Goal: Use online tool/utility: Utilize a website feature to perform a specific function

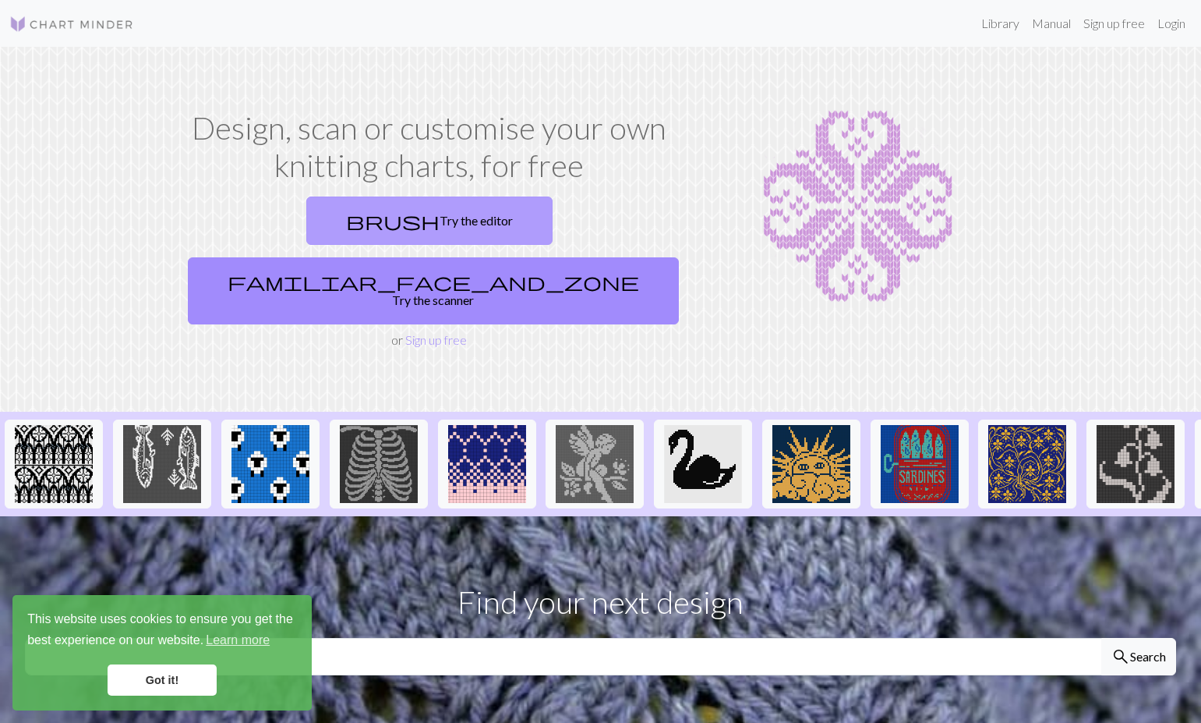
click at [327, 226] on link "brush Try the editor" at bounding box center [429, 220] width 246 height 48
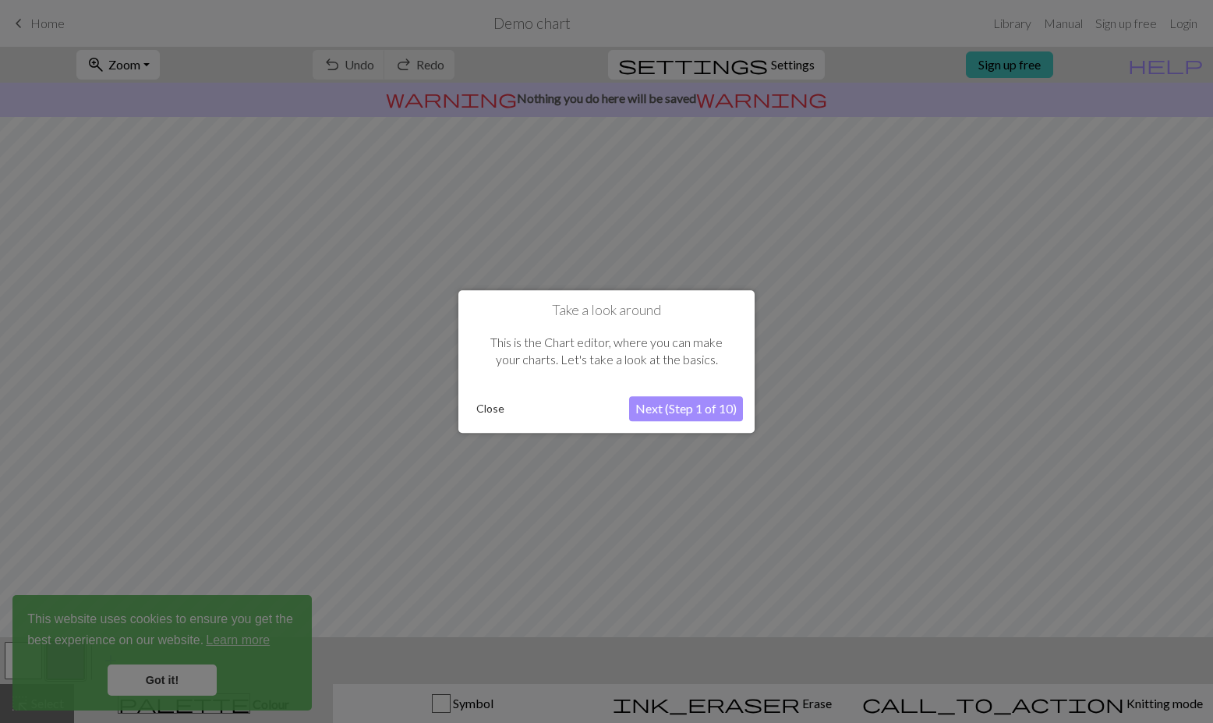
click at [660, 406] on button "Next (Step 1 of 10)" at bounding box center [686, 408] width 114 height 25
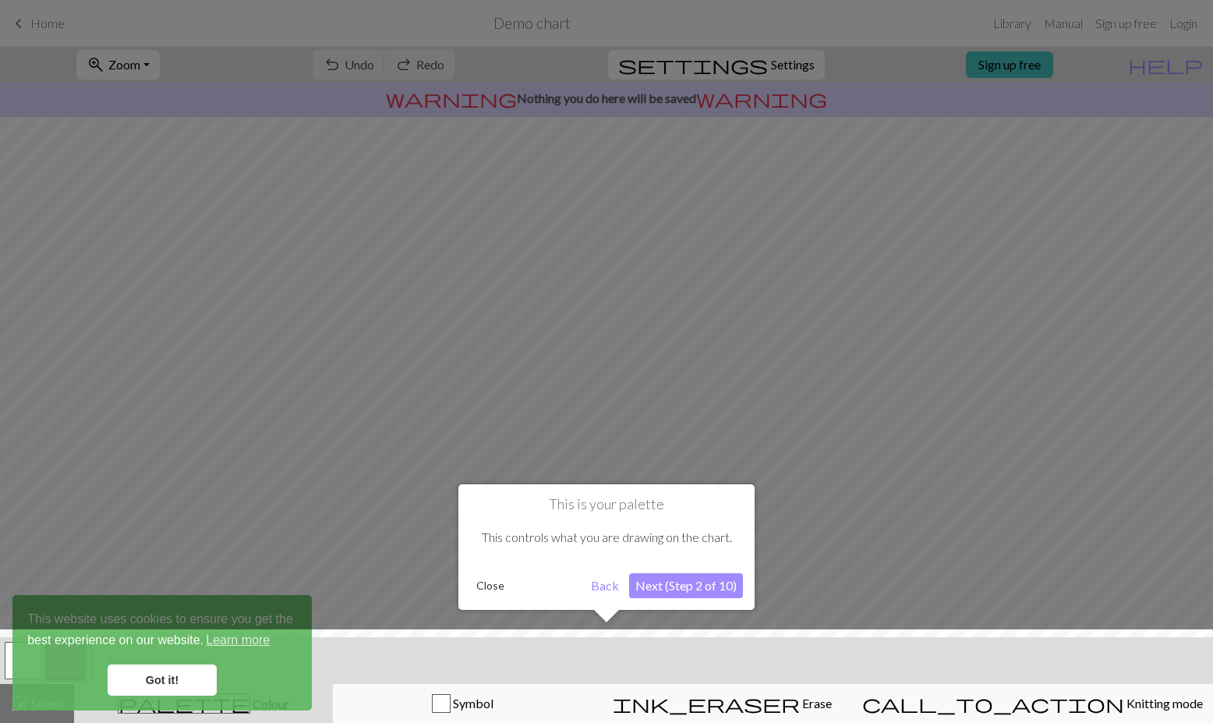
click at [688, 588] on button "Next (Step 2 of 10)" at bounding box center [686, 585] width 114 height 25
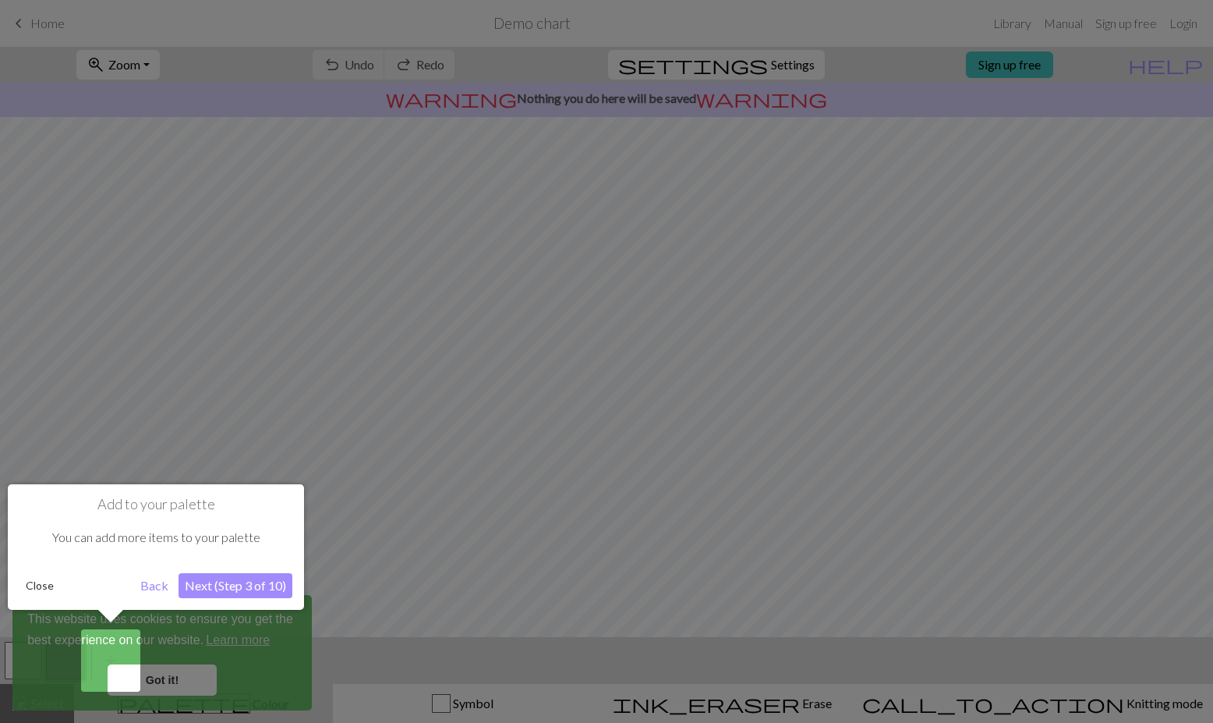
click at [1049, 699] on div at bounding box center [606, 361] width 1213 height 723
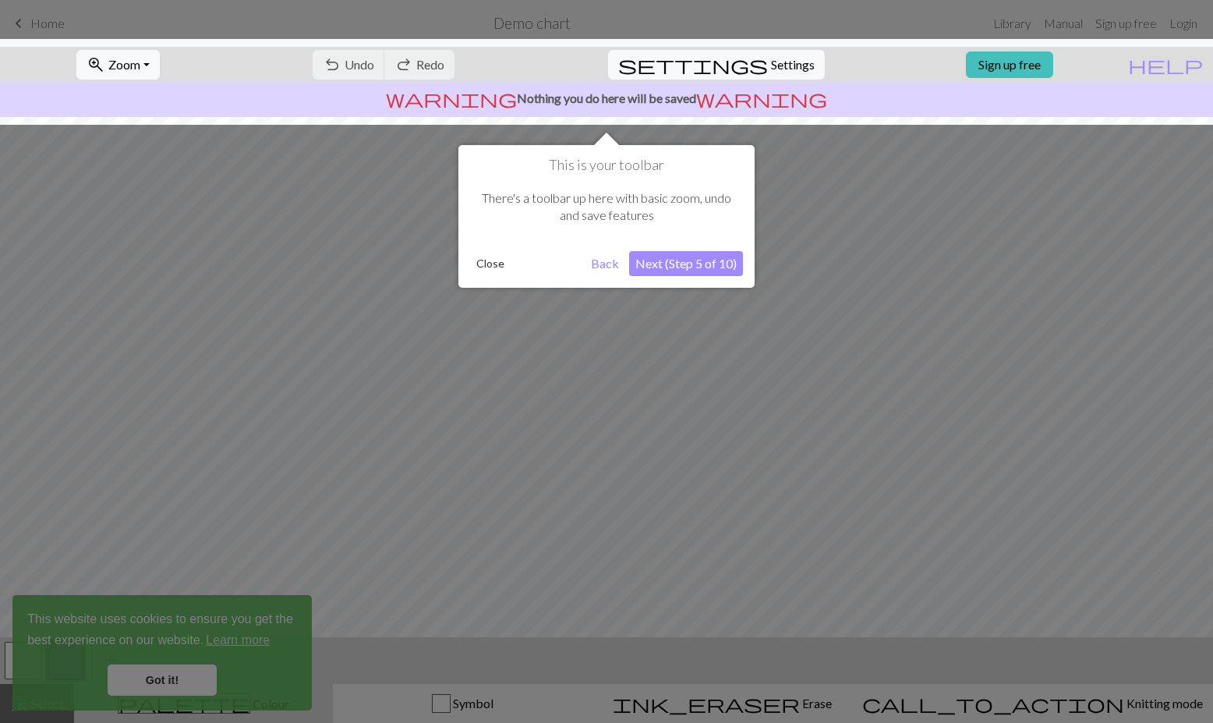
click at [645, 267] on button "Next (Step 5 of 10)" at bounding box center [686, 263] width 114 height 25
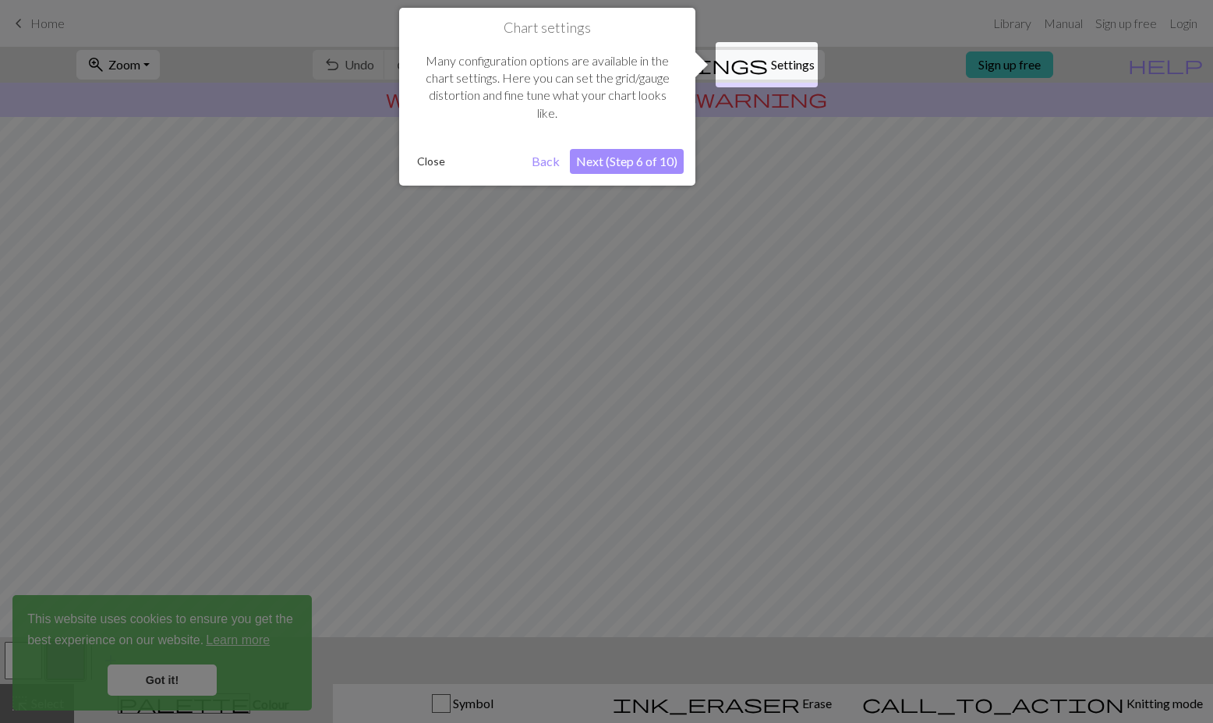
click at [627, 168] on button "Next (Step 6 of 10)" at bounding box center [627, 161] width 114 height 25
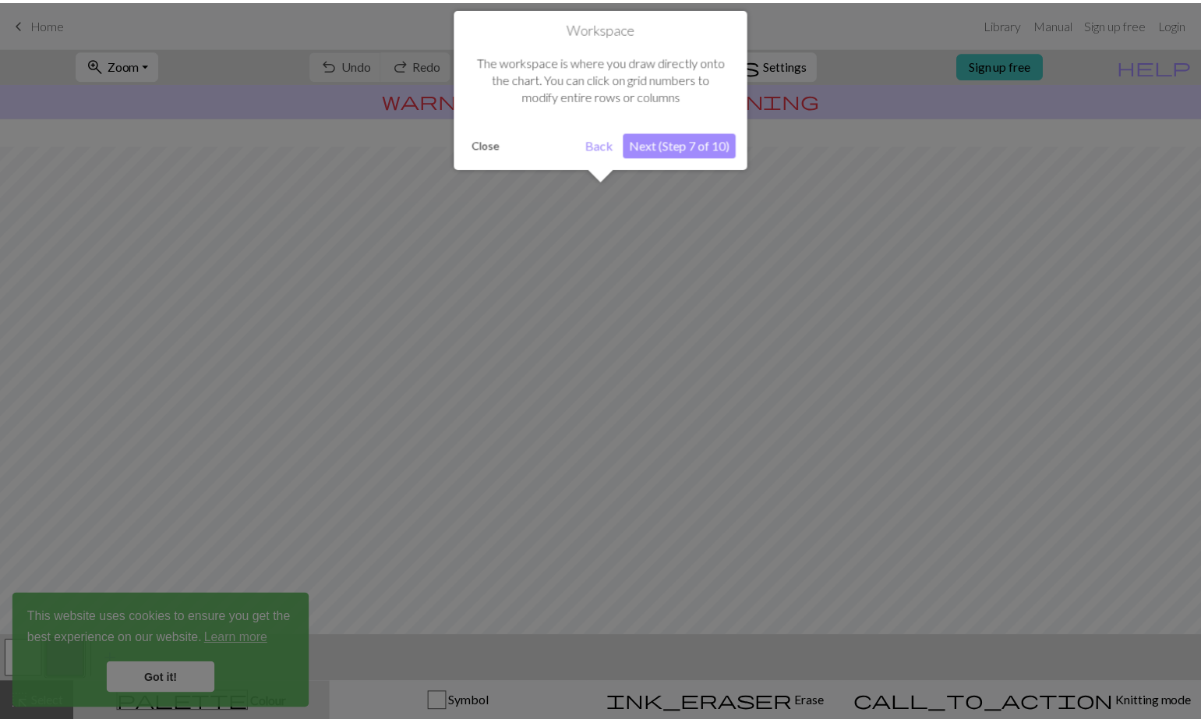
scroll to position [61, 0]
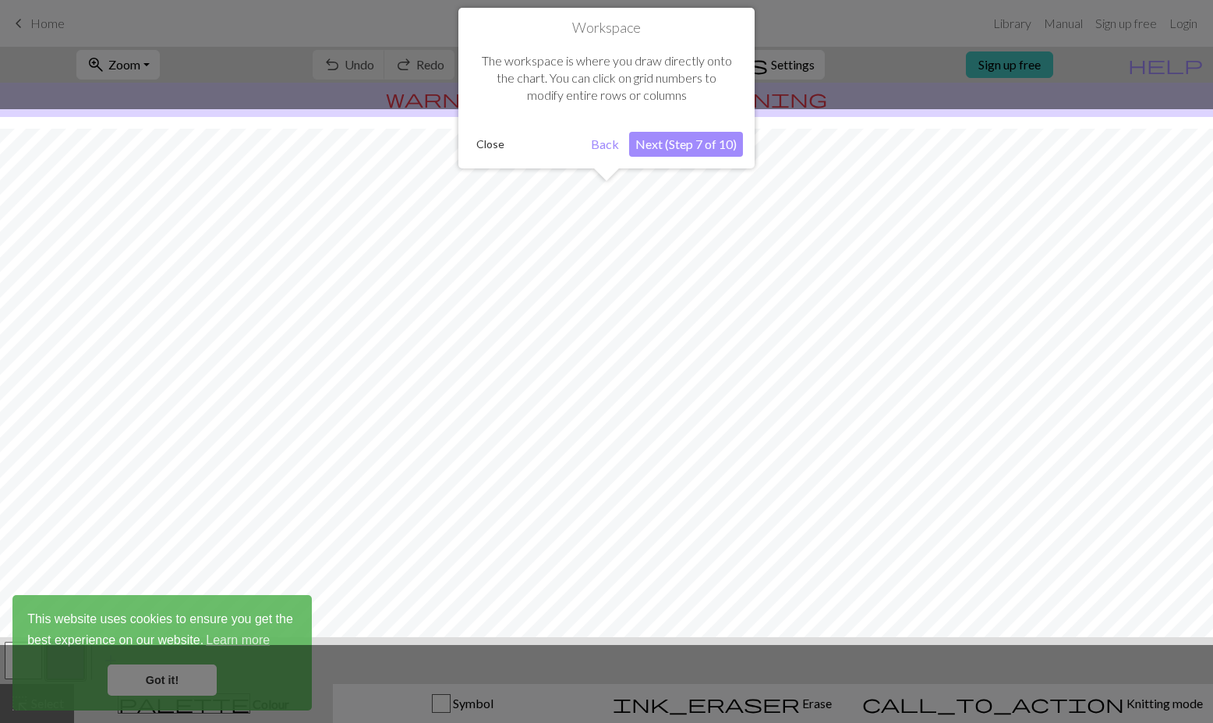
click at [651, 148] on button "Next (Step 7 of 10)" at bounding box center [686, 144] width 114 height 25
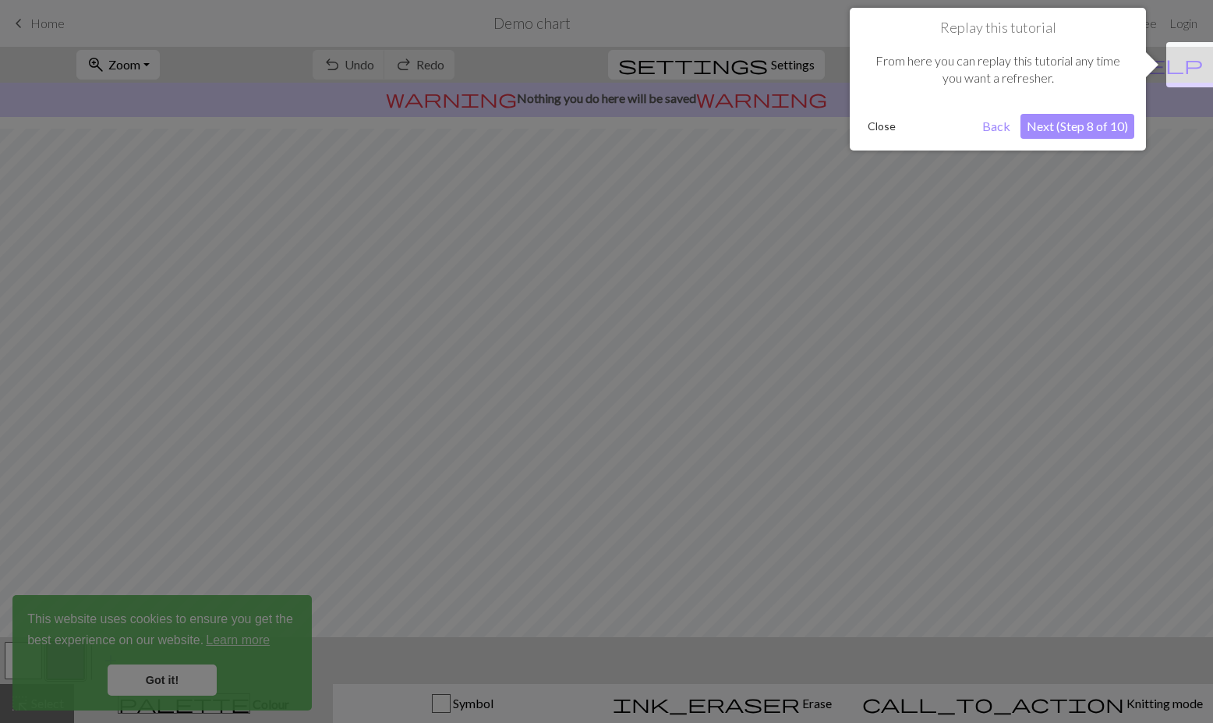
click at [877, 127] on button "Close" at bounding box center [882, 126] width 41 height 23
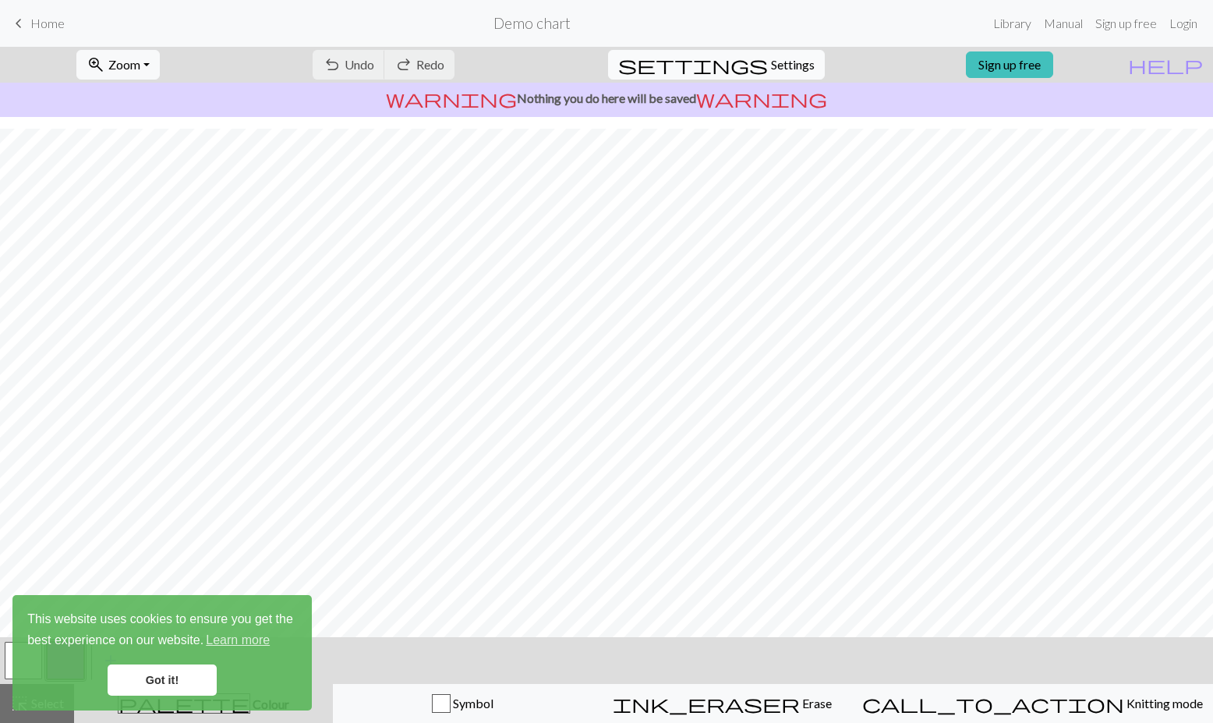
click at [752, 69] on span "settings" at bounding box center [693, 65] width 150 height 22
select select "aran"
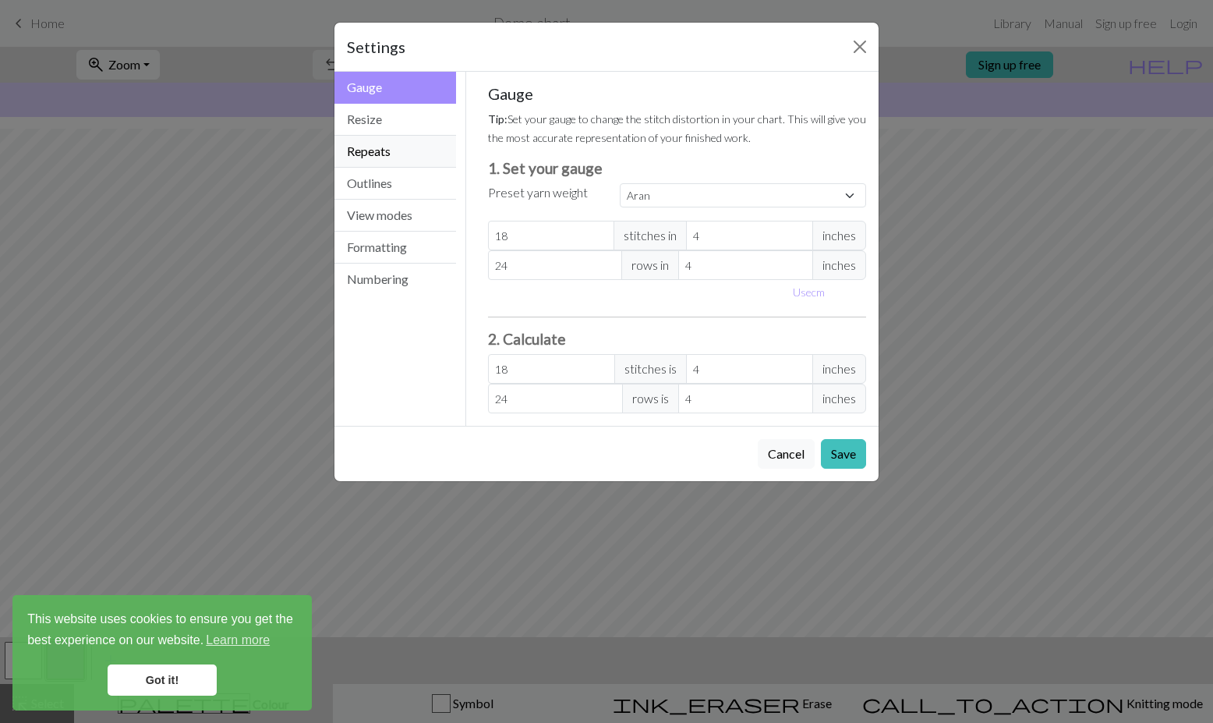
click at [377, 154] on button "Repeats" at bounding box center [395, 152] width 122 height 32
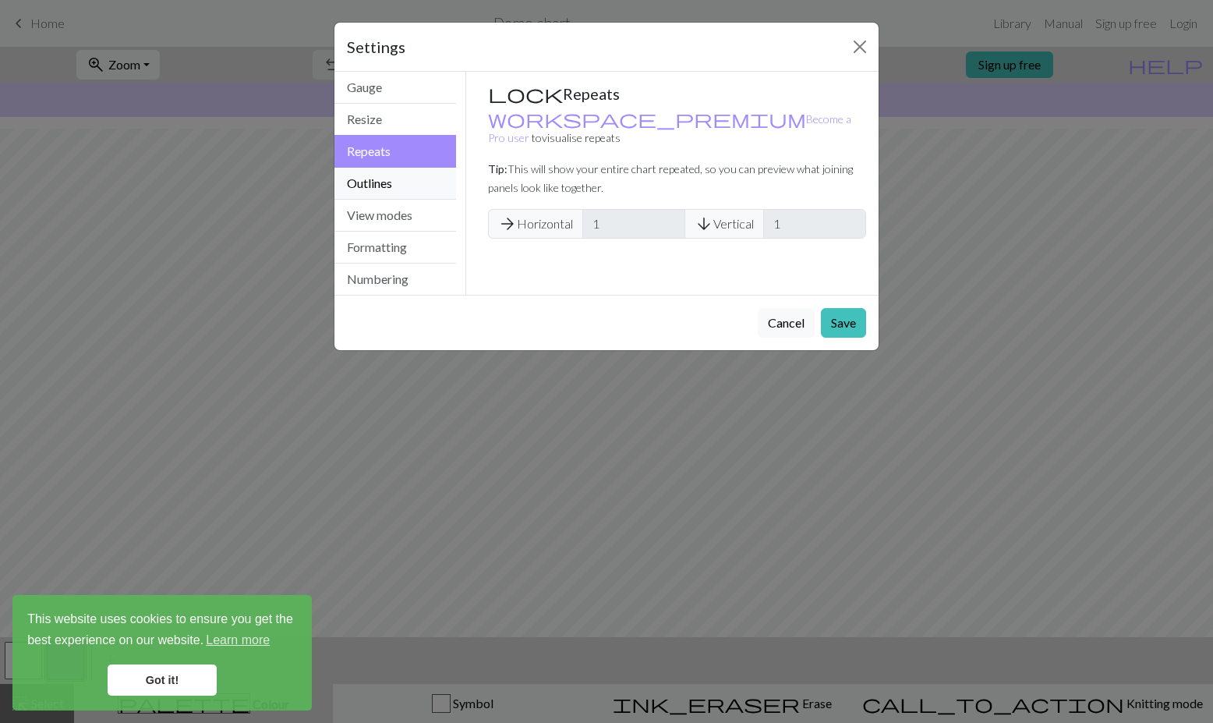
click at [369, 186] on button "Outlines" at bounding box center [395, 184] width 122 height 32
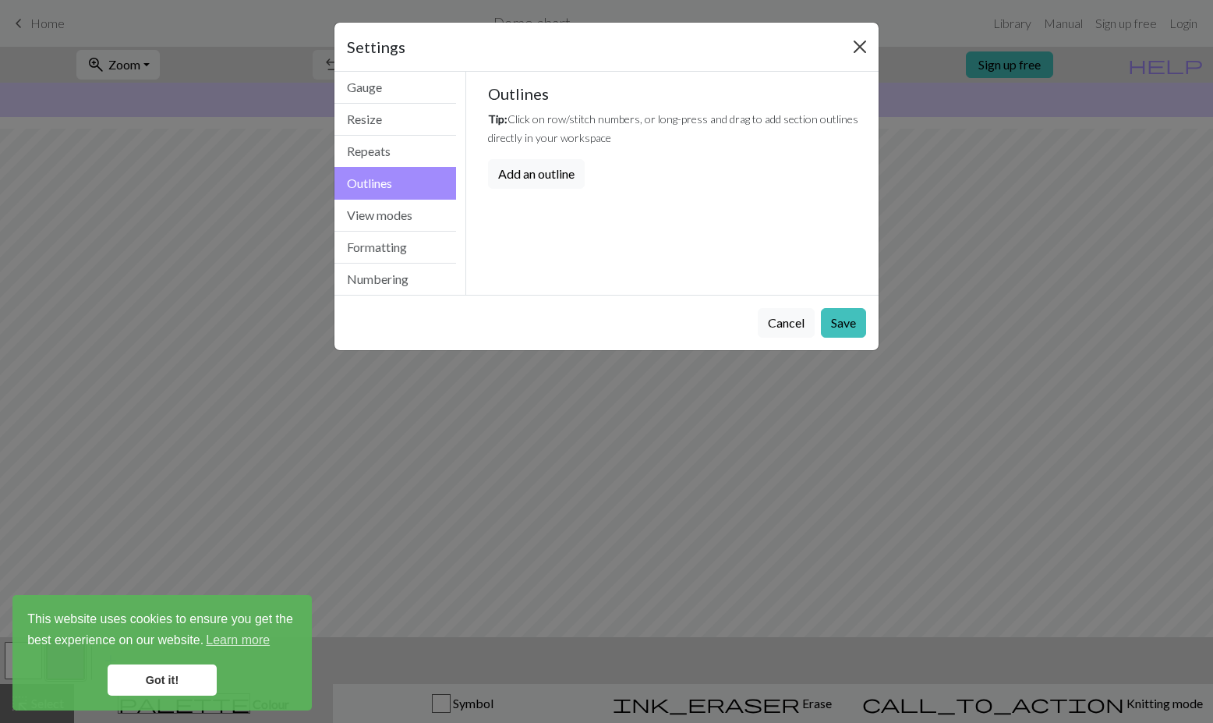
click at [858, 45] on button "Close" at bounding box center [859, 46] width 25 height 25
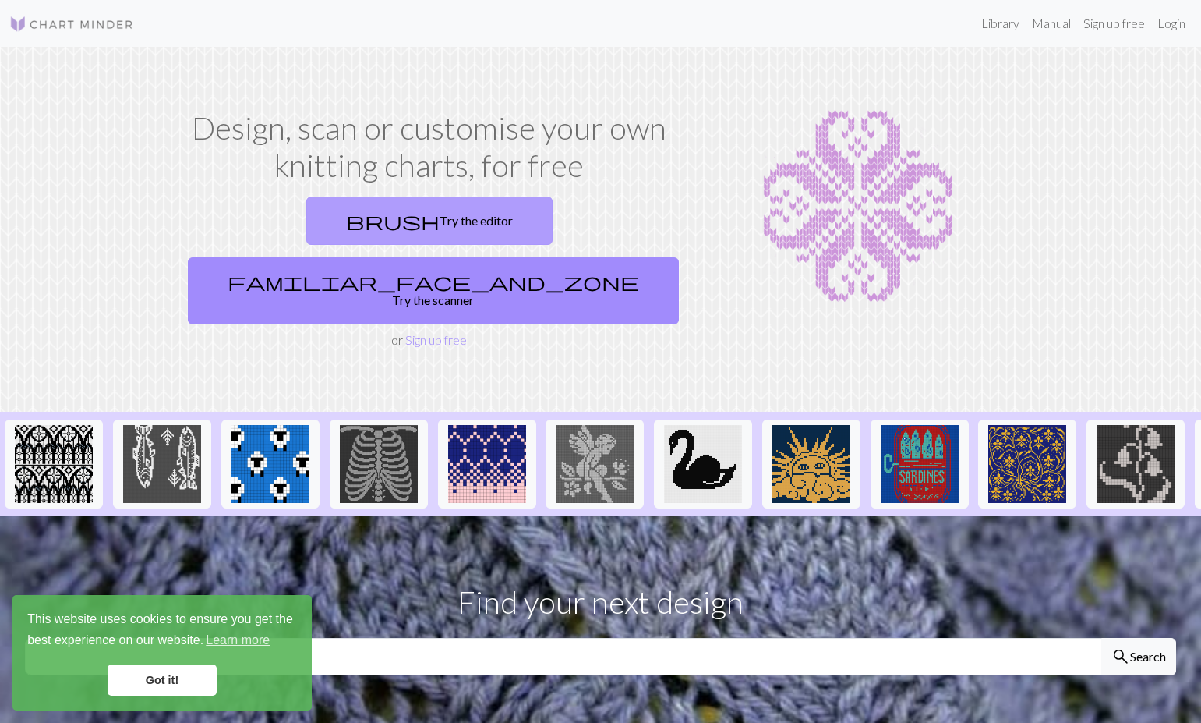
click at [330, 225] on link "brush Try the editor" at bounding box center [429, 220] width 246 height 48
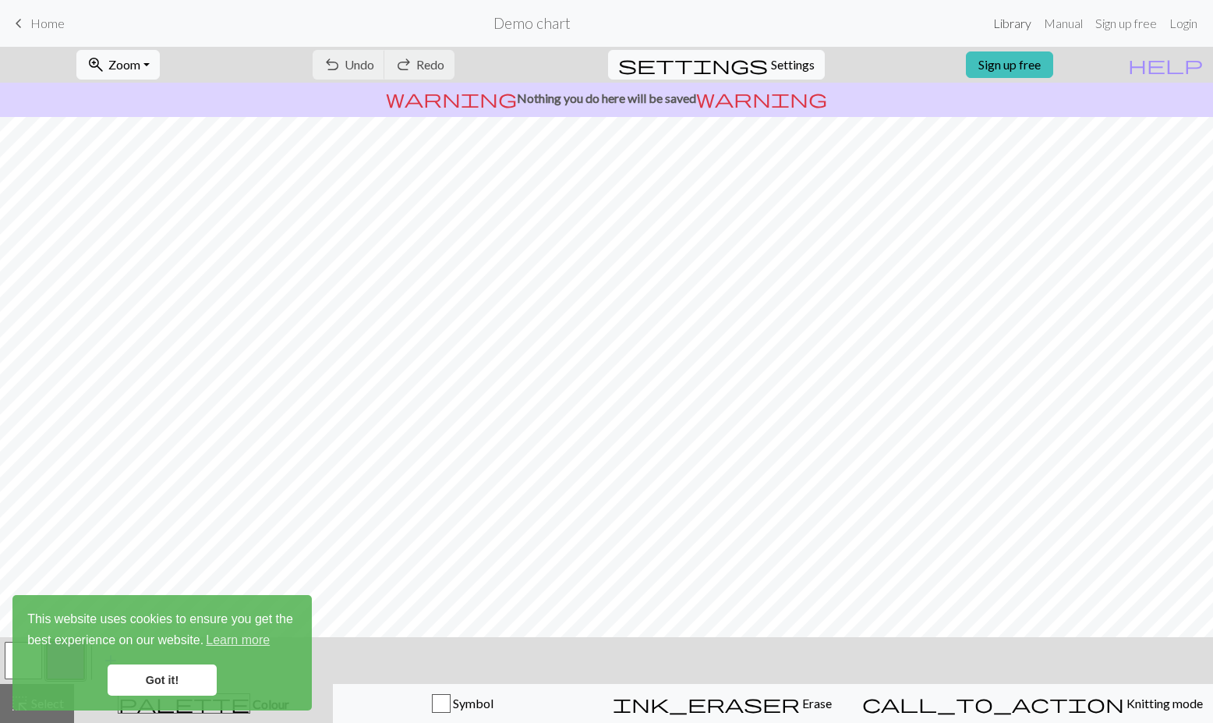
click at [1009, 25] on link "Library" at bounding box center [1012, 23] width 51 height 31
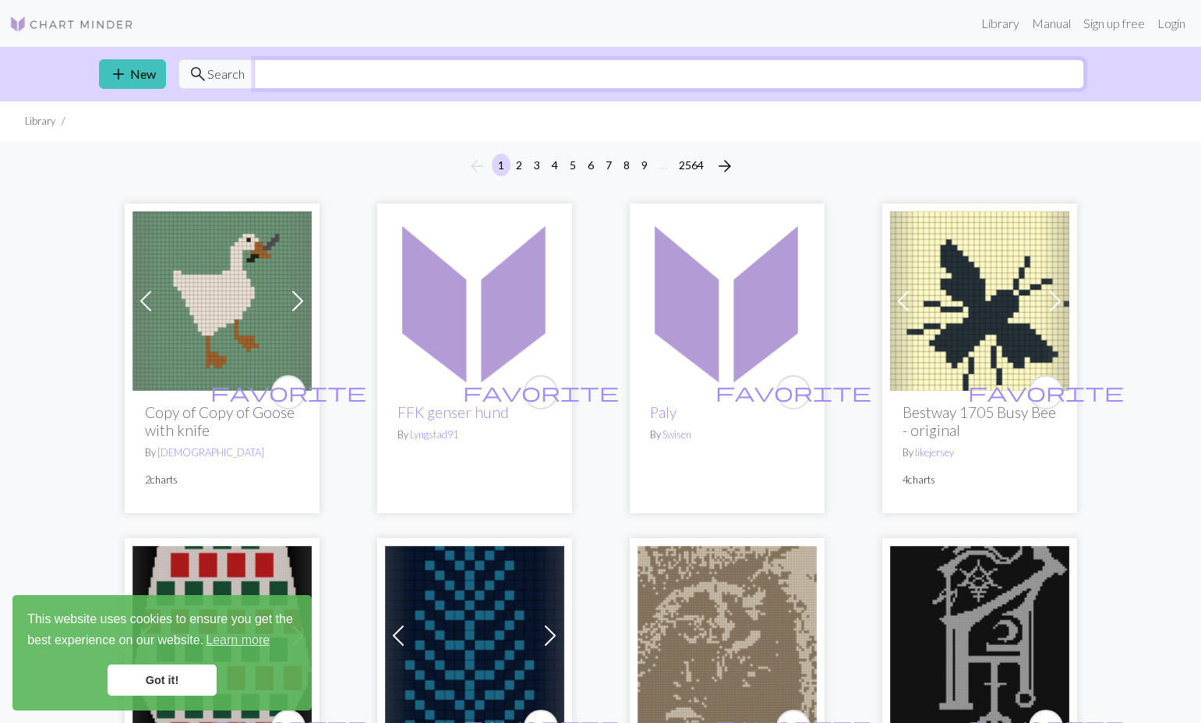
click at [367, 74] on input "text" at bounding box center [669, 74] width 830 height 30
type input "lace"
